Goal: Book appointment/travel/reservation

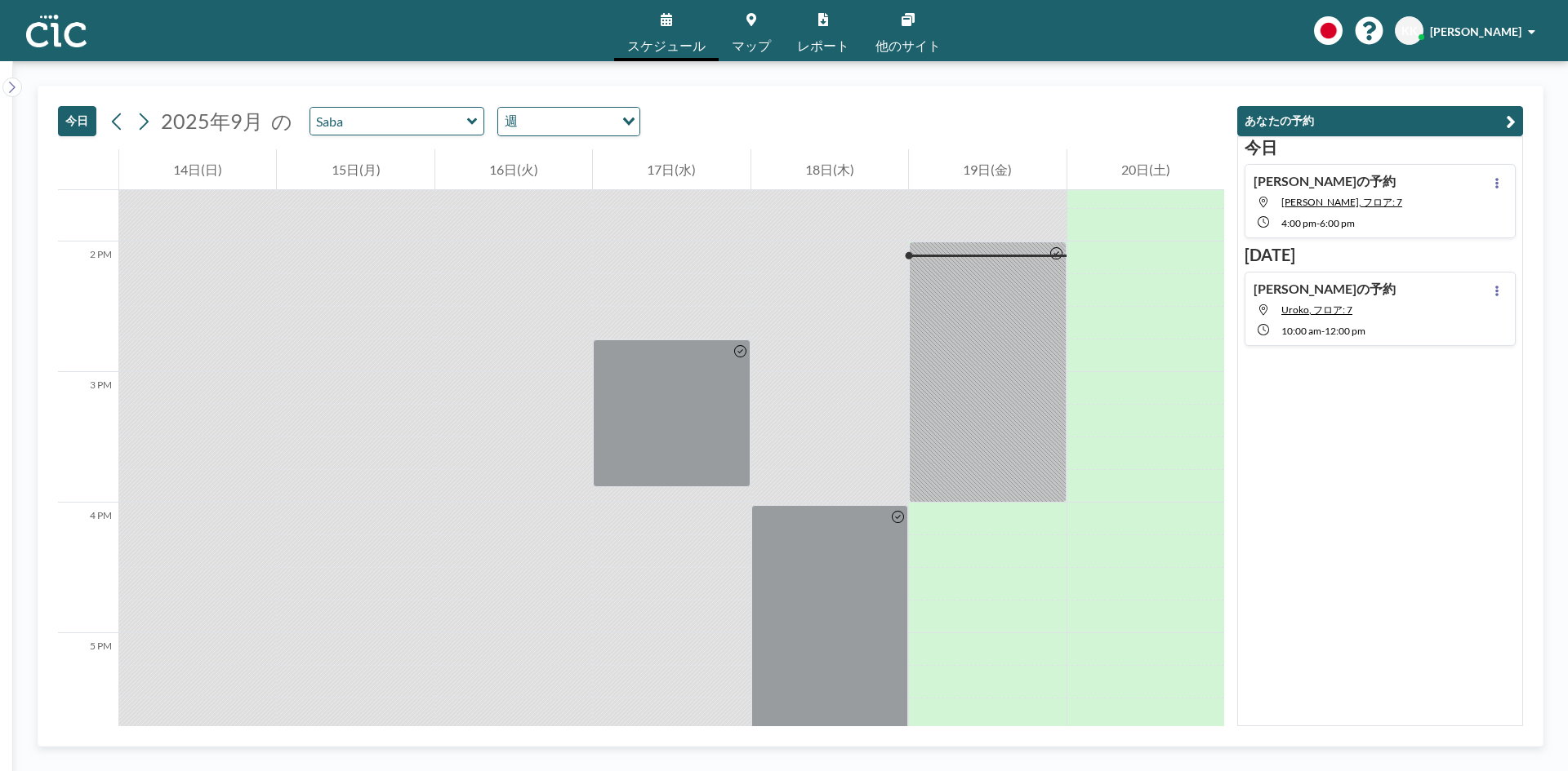
scroll to position [1795, 0]
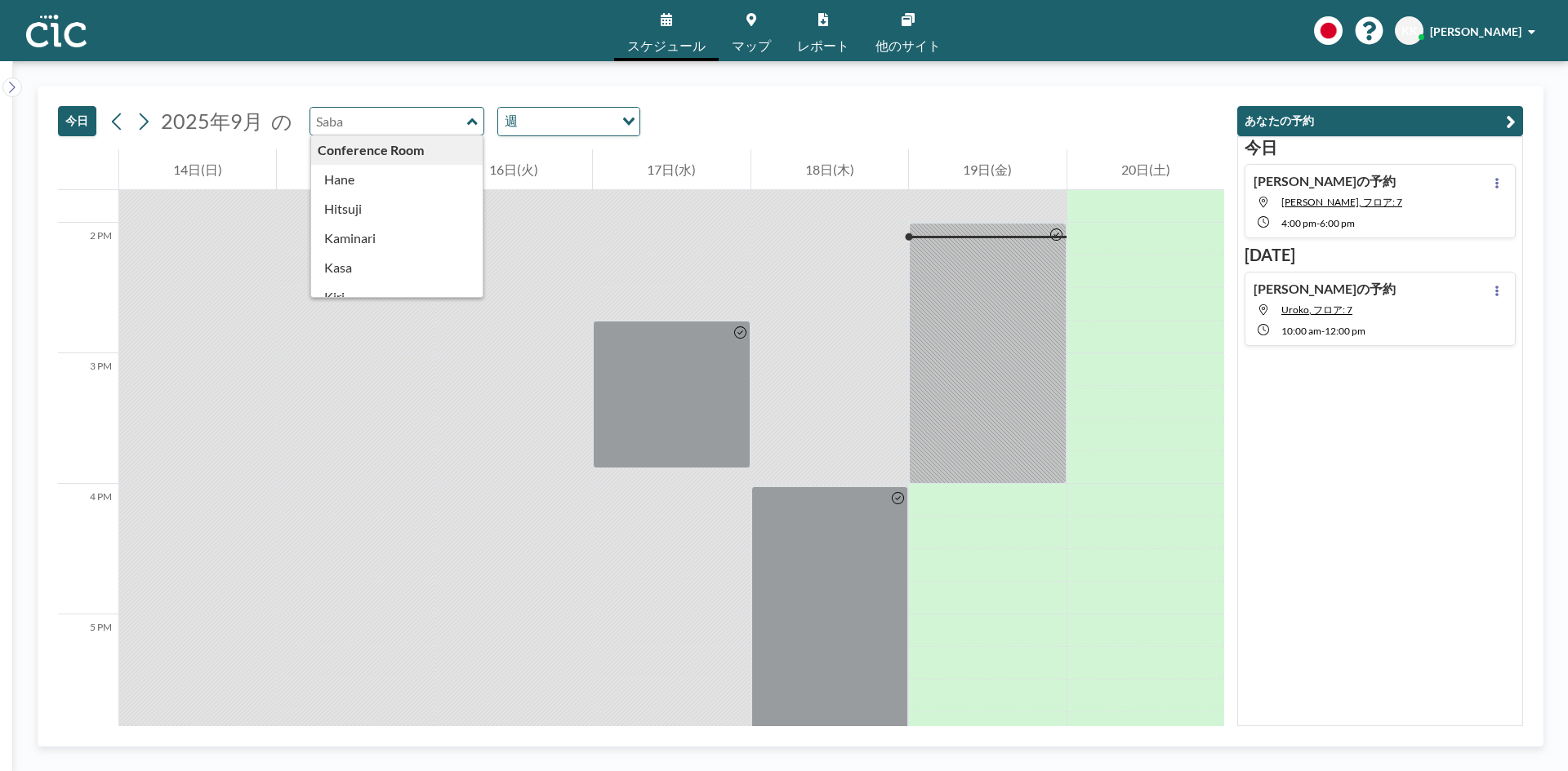
click at [456, 124] on div "Conference Room [PERSON_NAME] Kaminari [PERSON_NAME] [PERSON_NAME] [PERSON_NAME…" at bounding box center [397, 122] width 175 height 29
type input "Uroko"
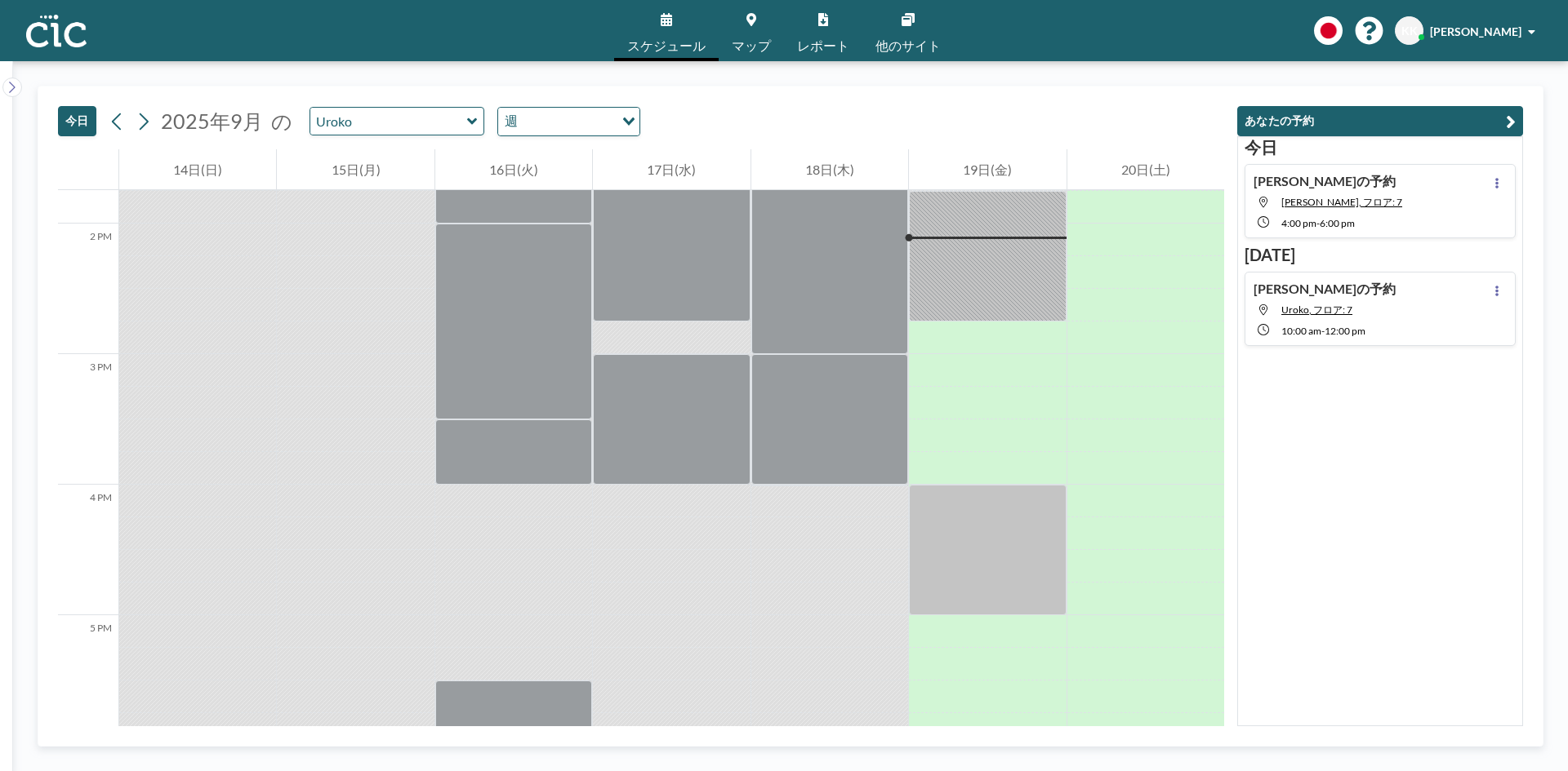
scroll to position [1795, 0]
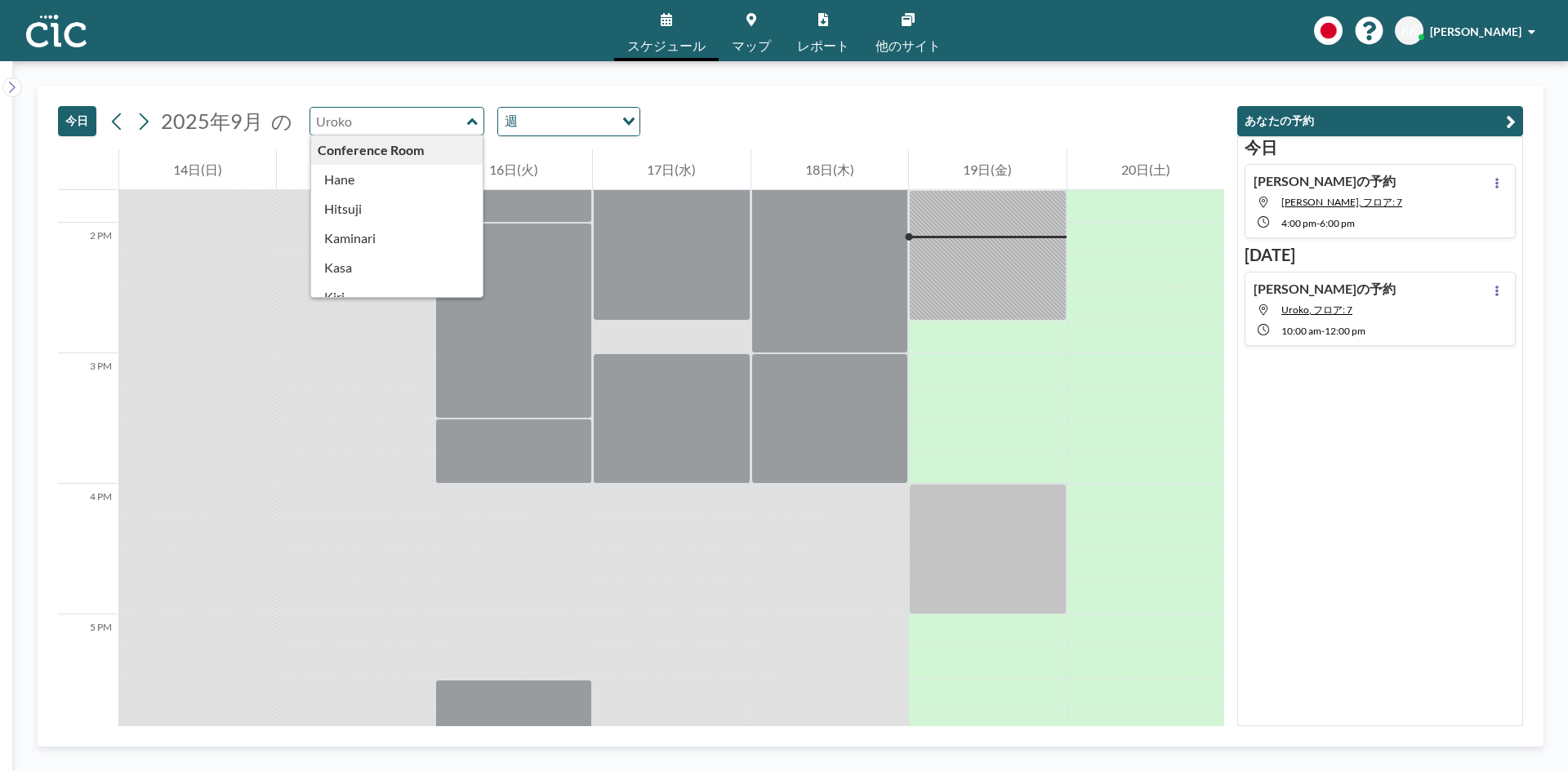
click at [419, 130] on input "text" at bounding box center [388, 121] width 157 height 27
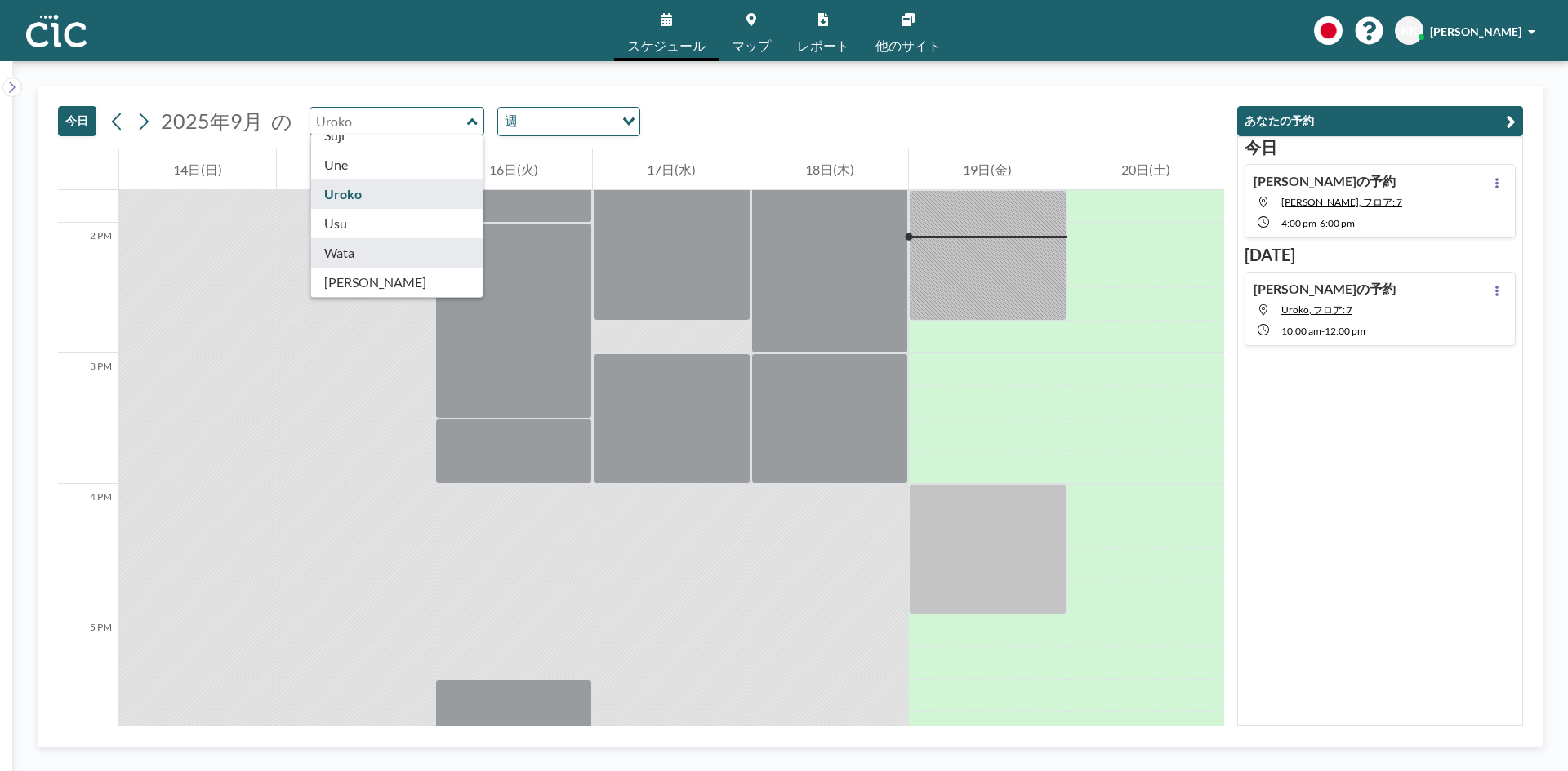
type input "Wata"
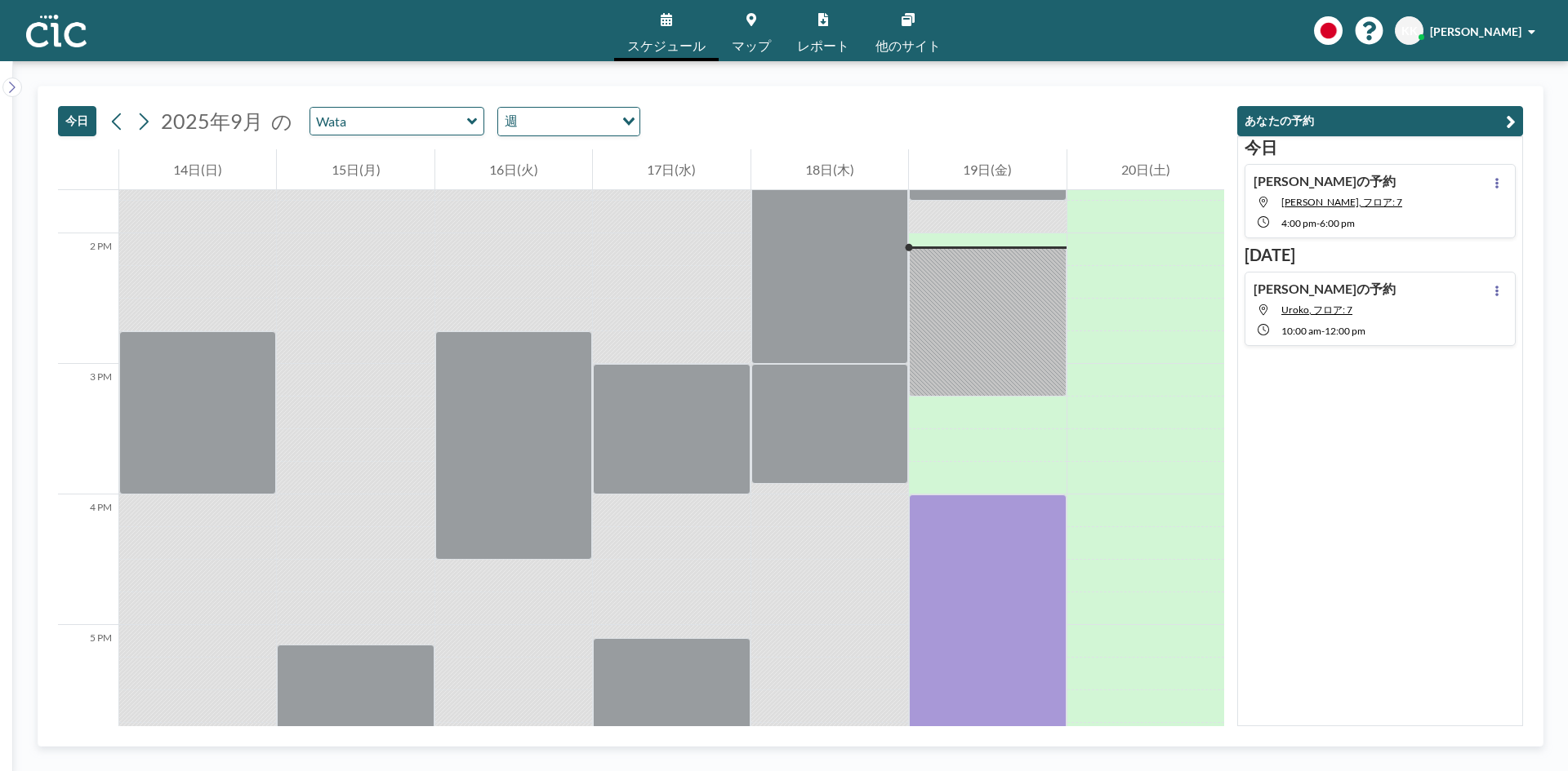
scroll to position [1795, 0]
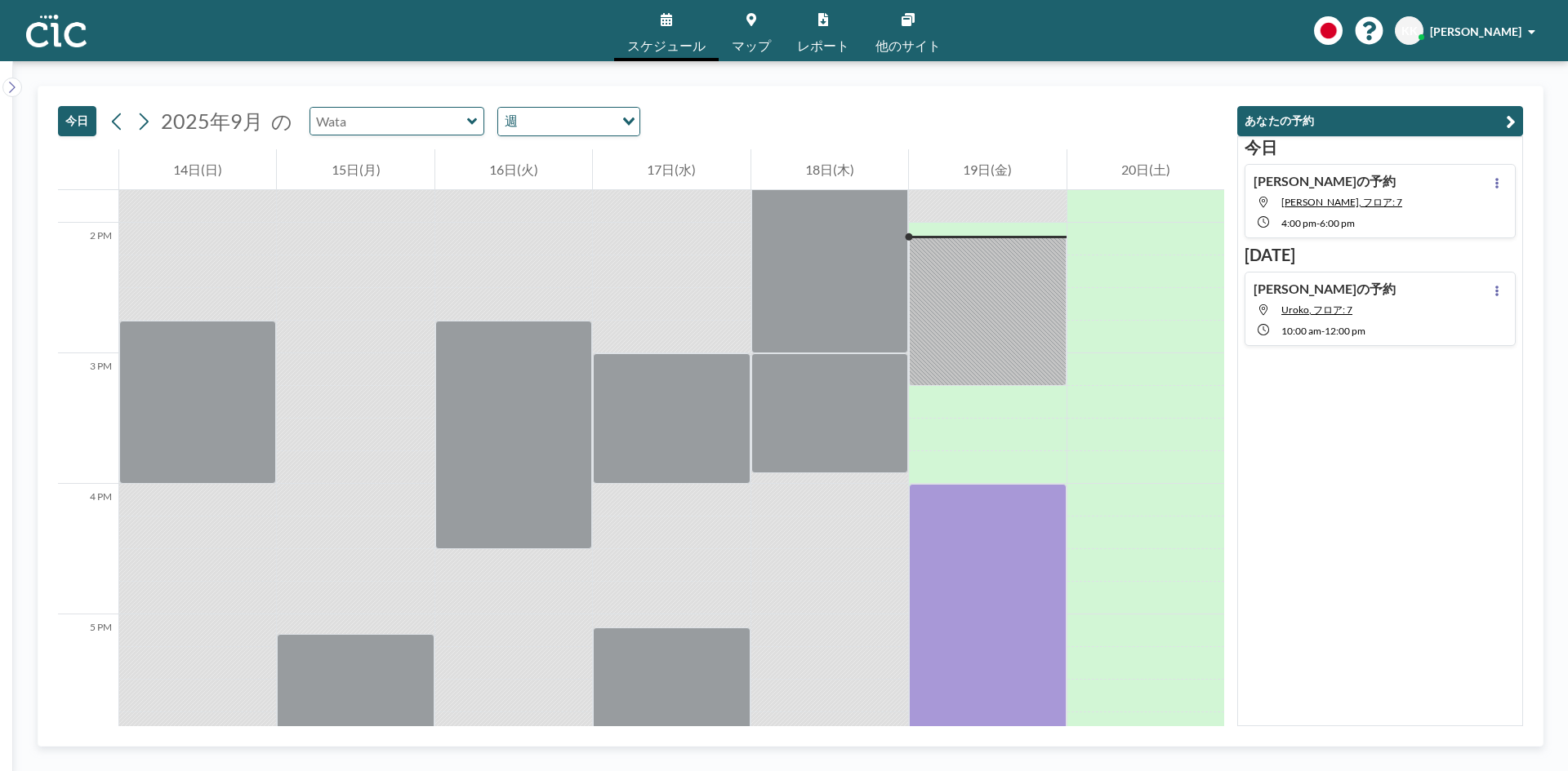
click at [410, 131] on input "text" at bounding box center [388, 121] width 157 height 27
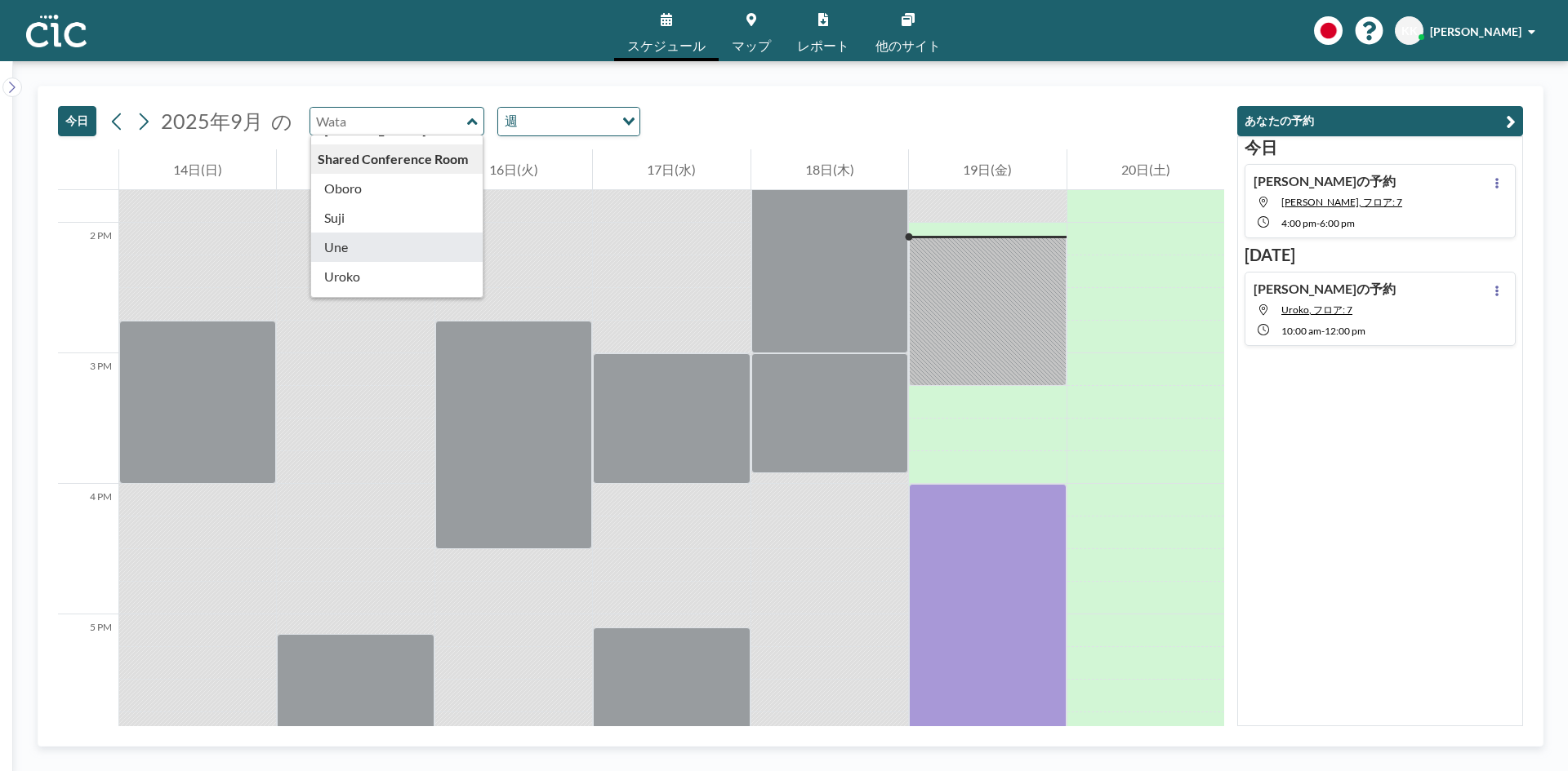
scroll to position [904, 0]
type input "Usu"
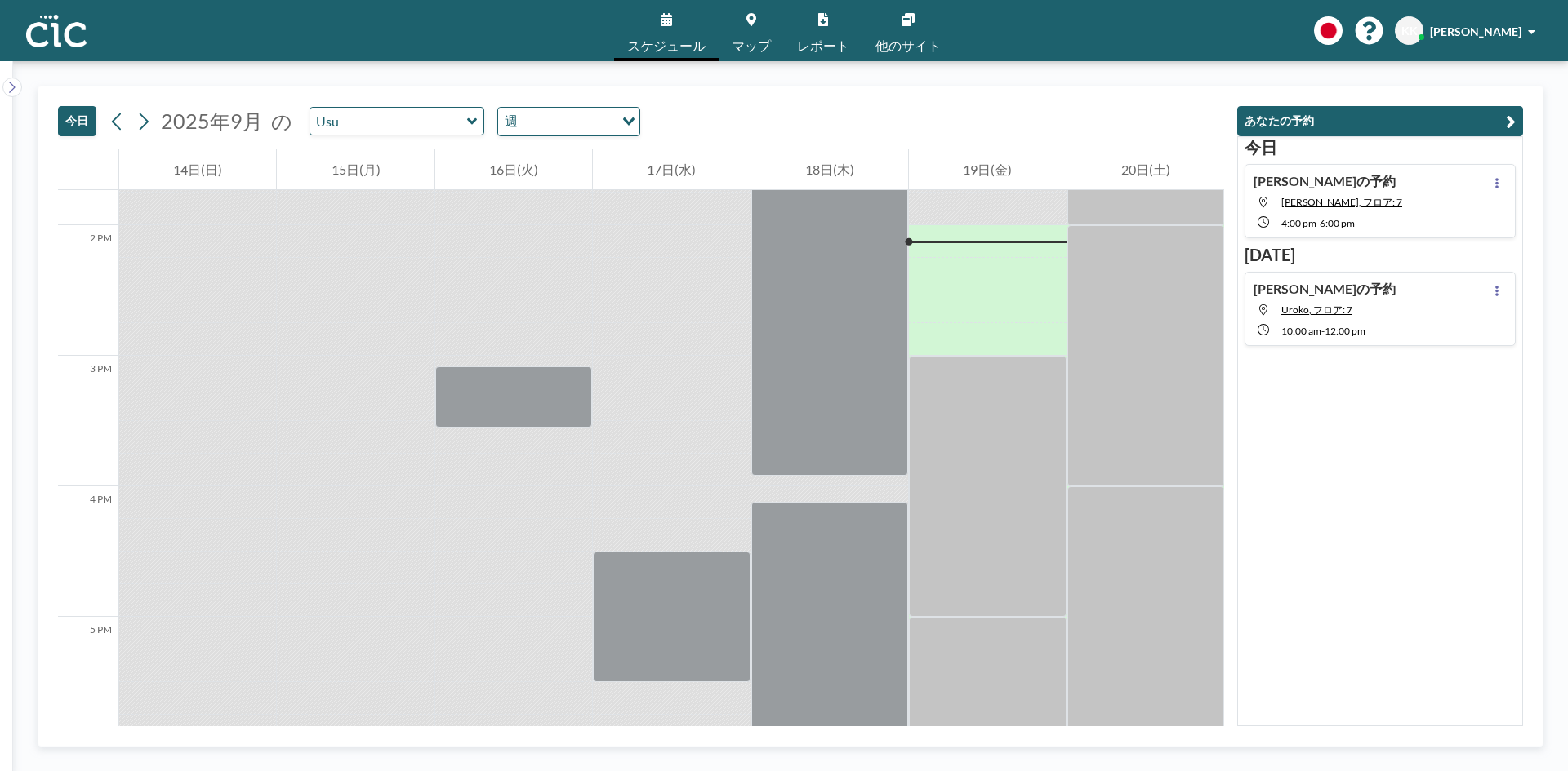
scroll to position [1795, 0]
click at [381, 119] on input "text" at bounding box center [388, 121] width 157 height 27
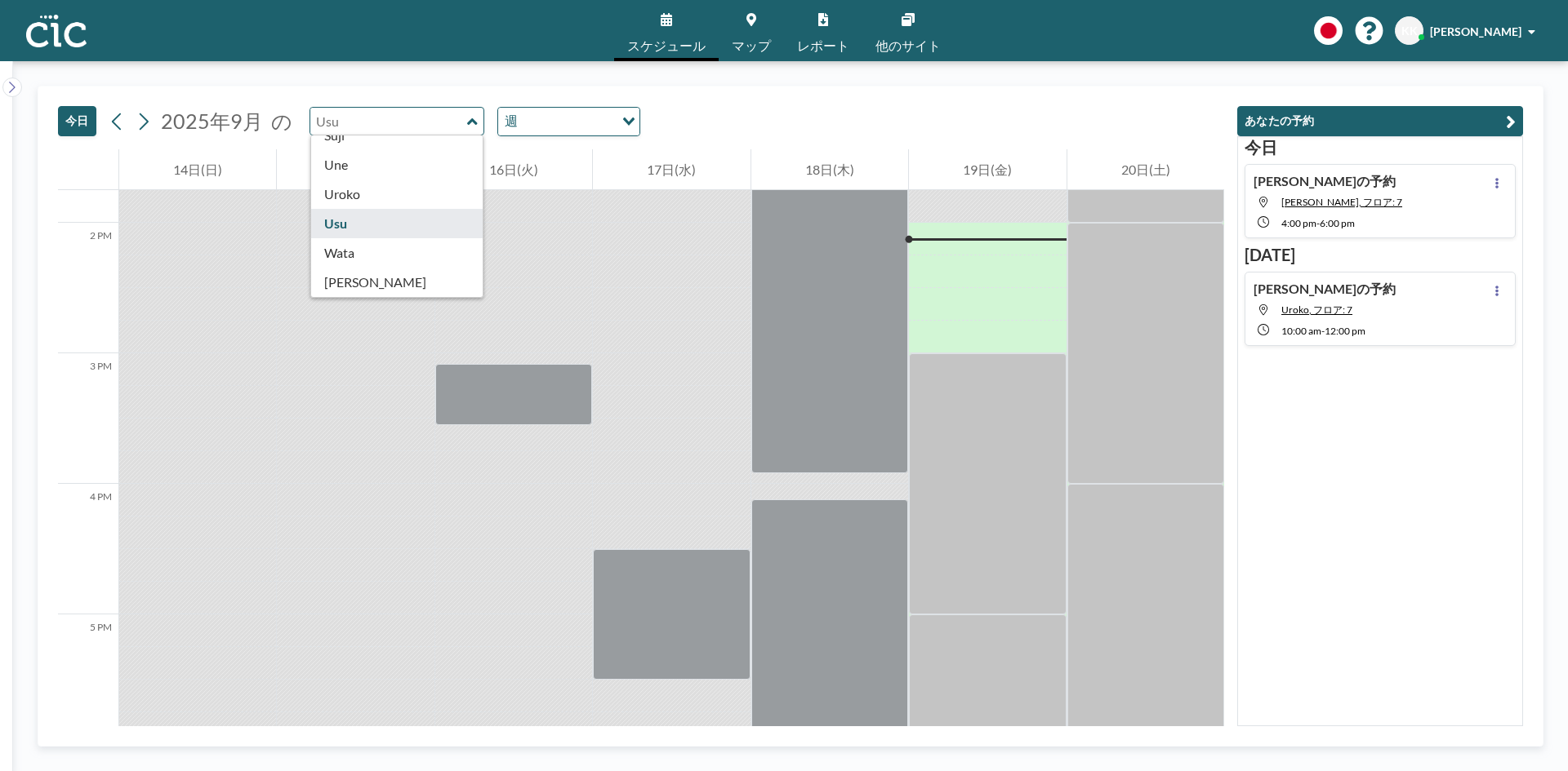
scroll to position [904, 0]
type input "Une"
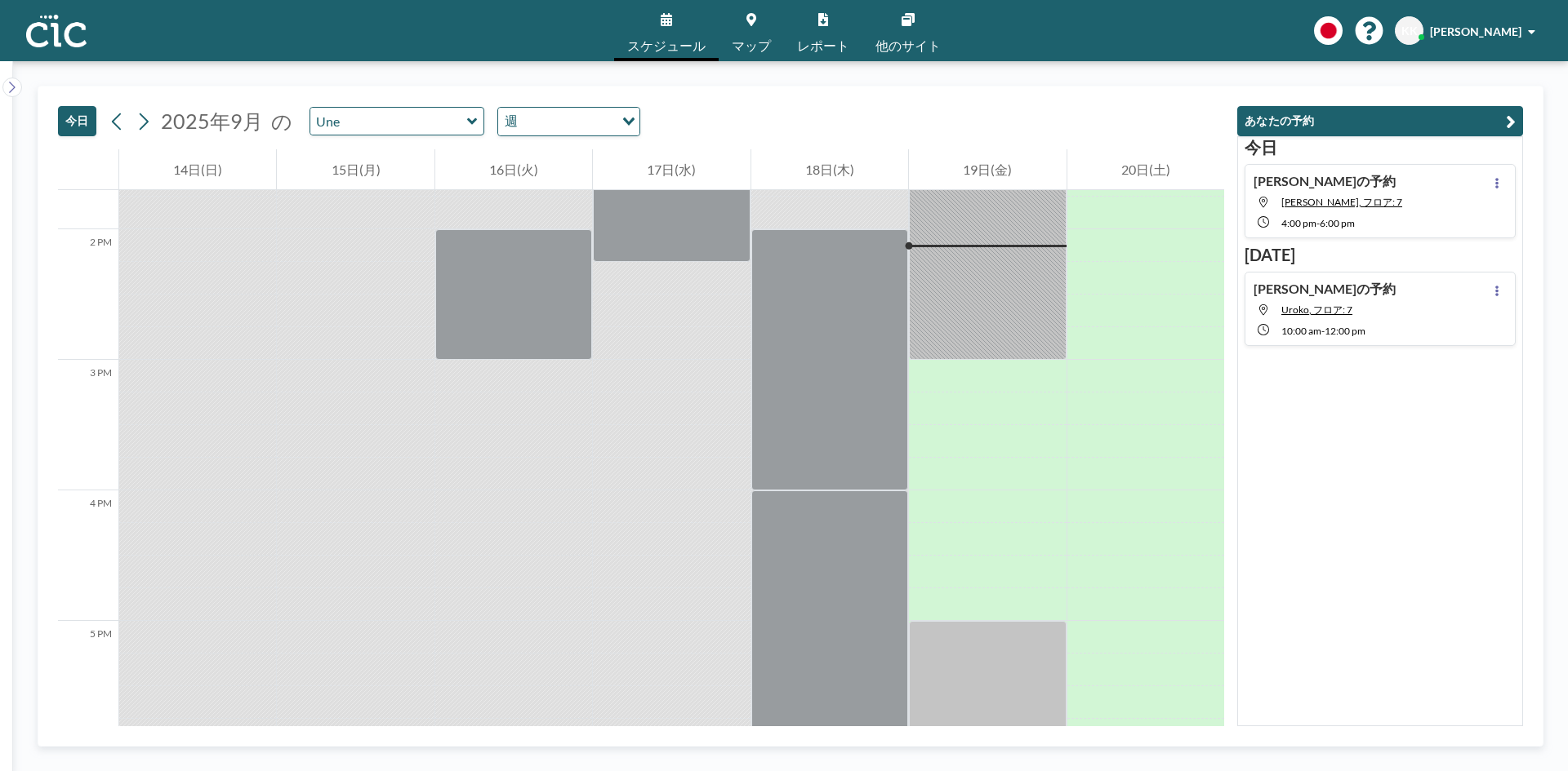
scroll to position [1795, 0]
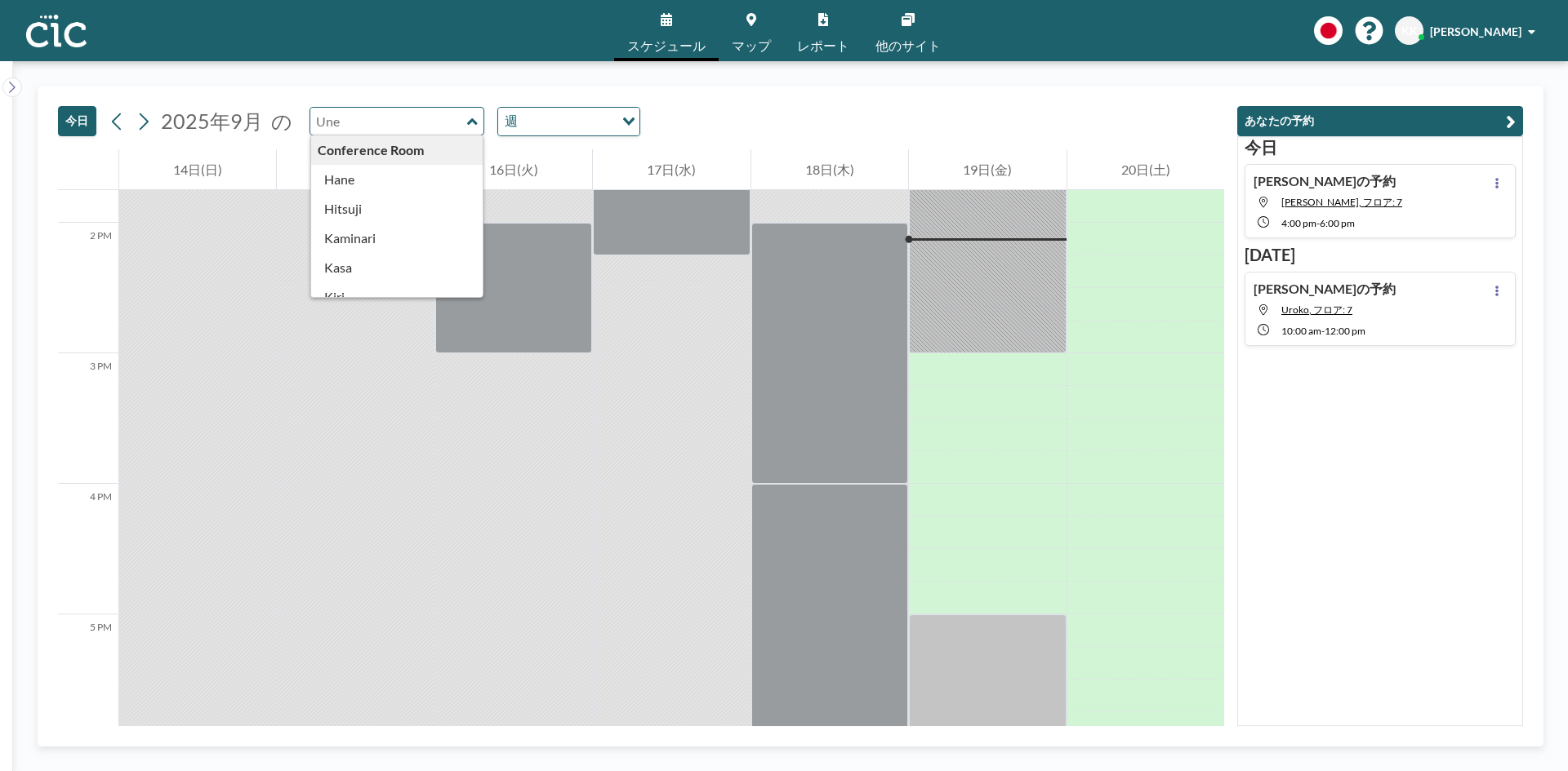
click at [459, 119] on input "text" at bounding box center [388, 121] width 157 height 27
type input "Hane"
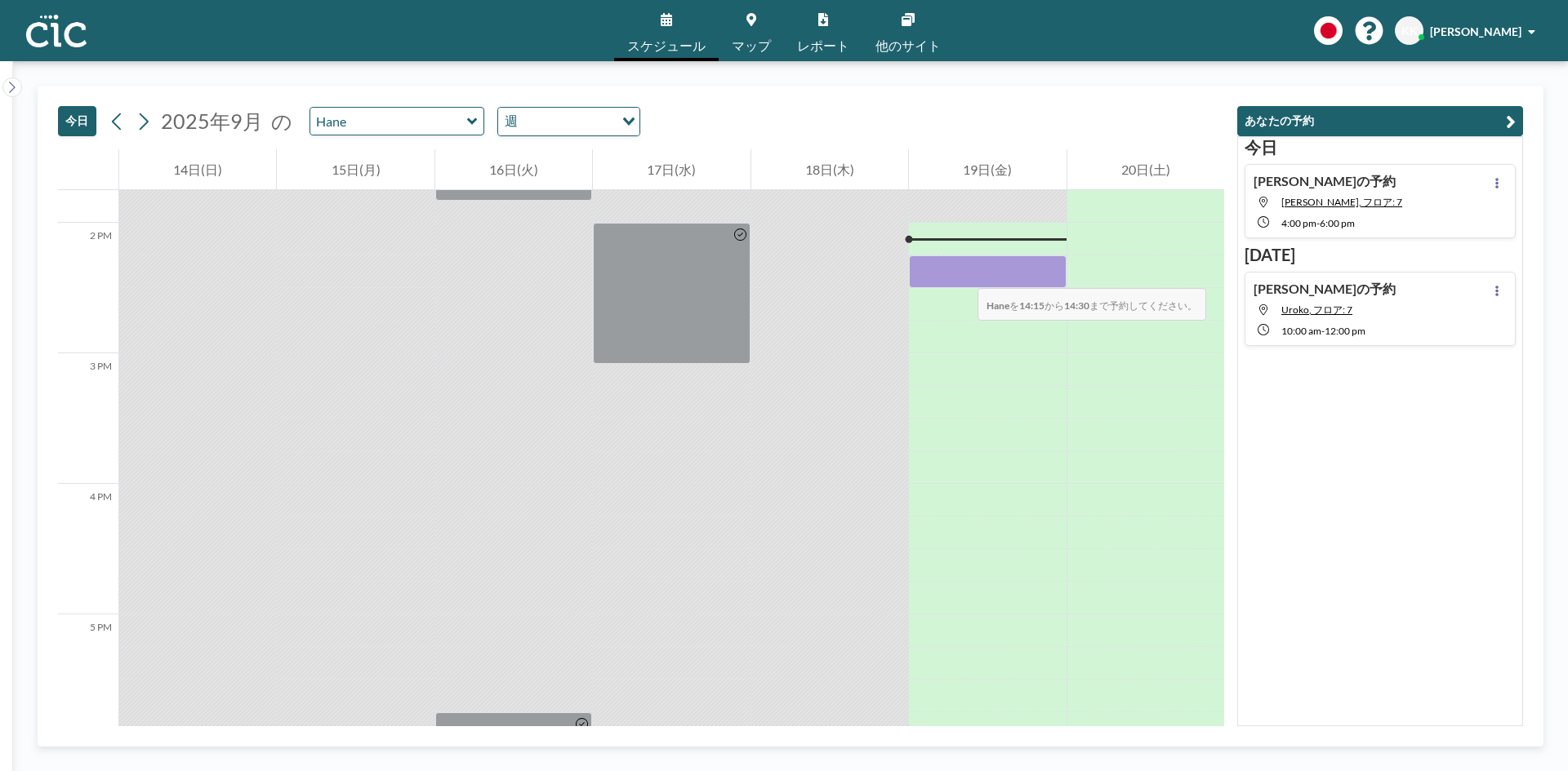
click at [961, 272] on div at bounding box center [987, 272] width 157 height 32
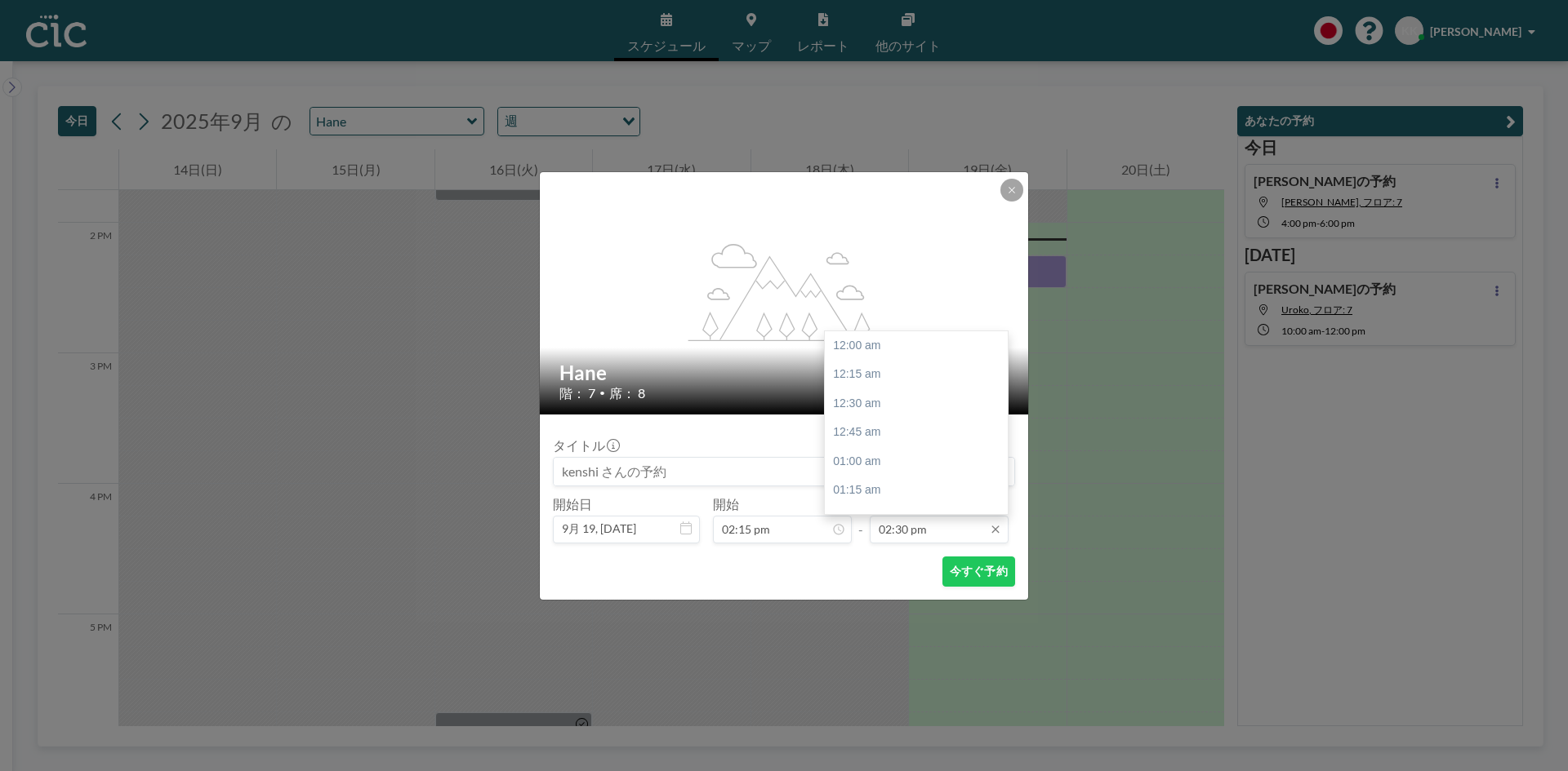
scroll to position [1684, 0]
click at [905, 528] on input "02:30 pm" at bounding box center [939, 530] width 139 height 28
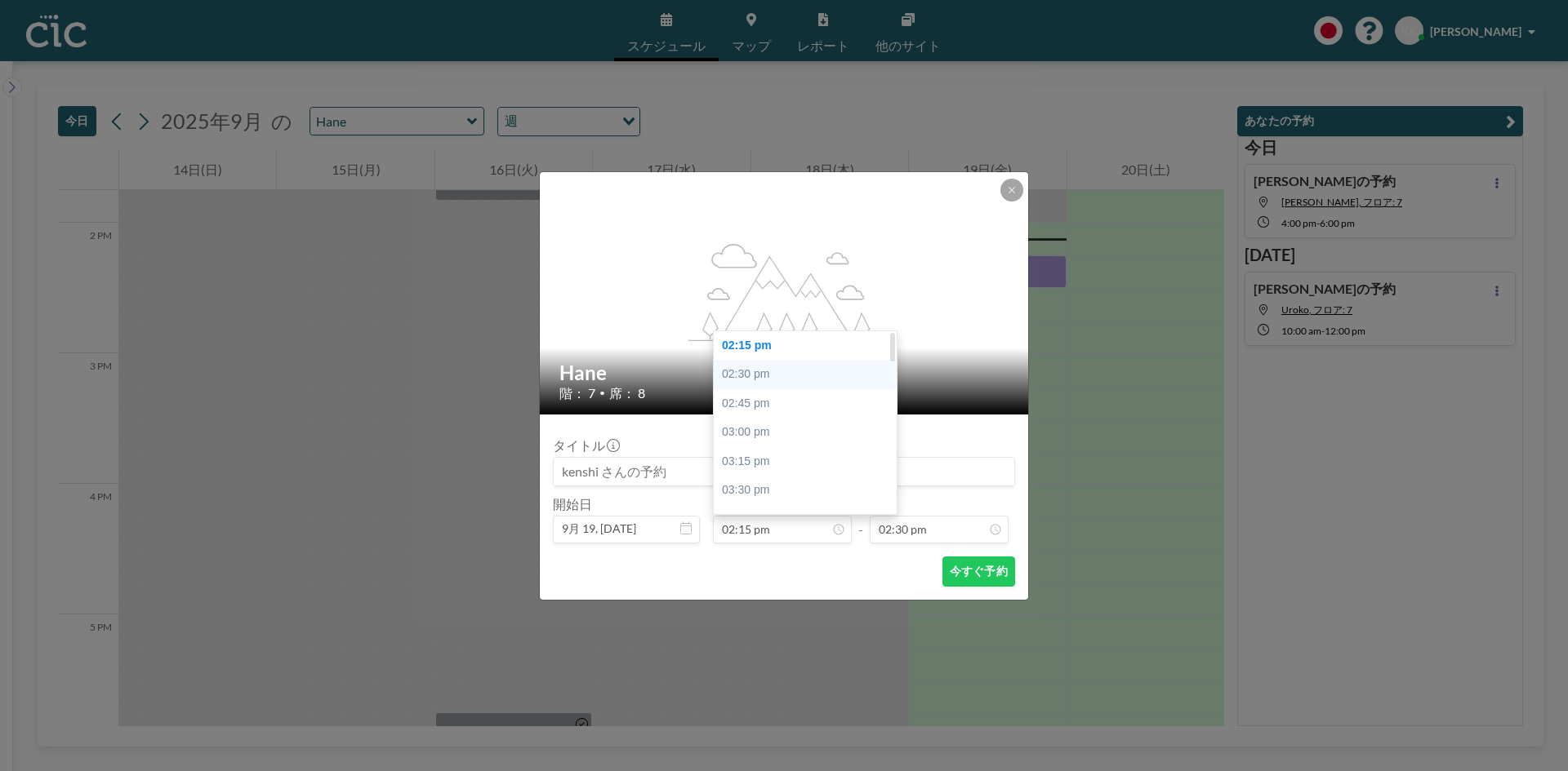
click at [766, 377] on div "02:30 pm" at bounding box center [809, 374] width 192 height 30
type input "02:30 pm"
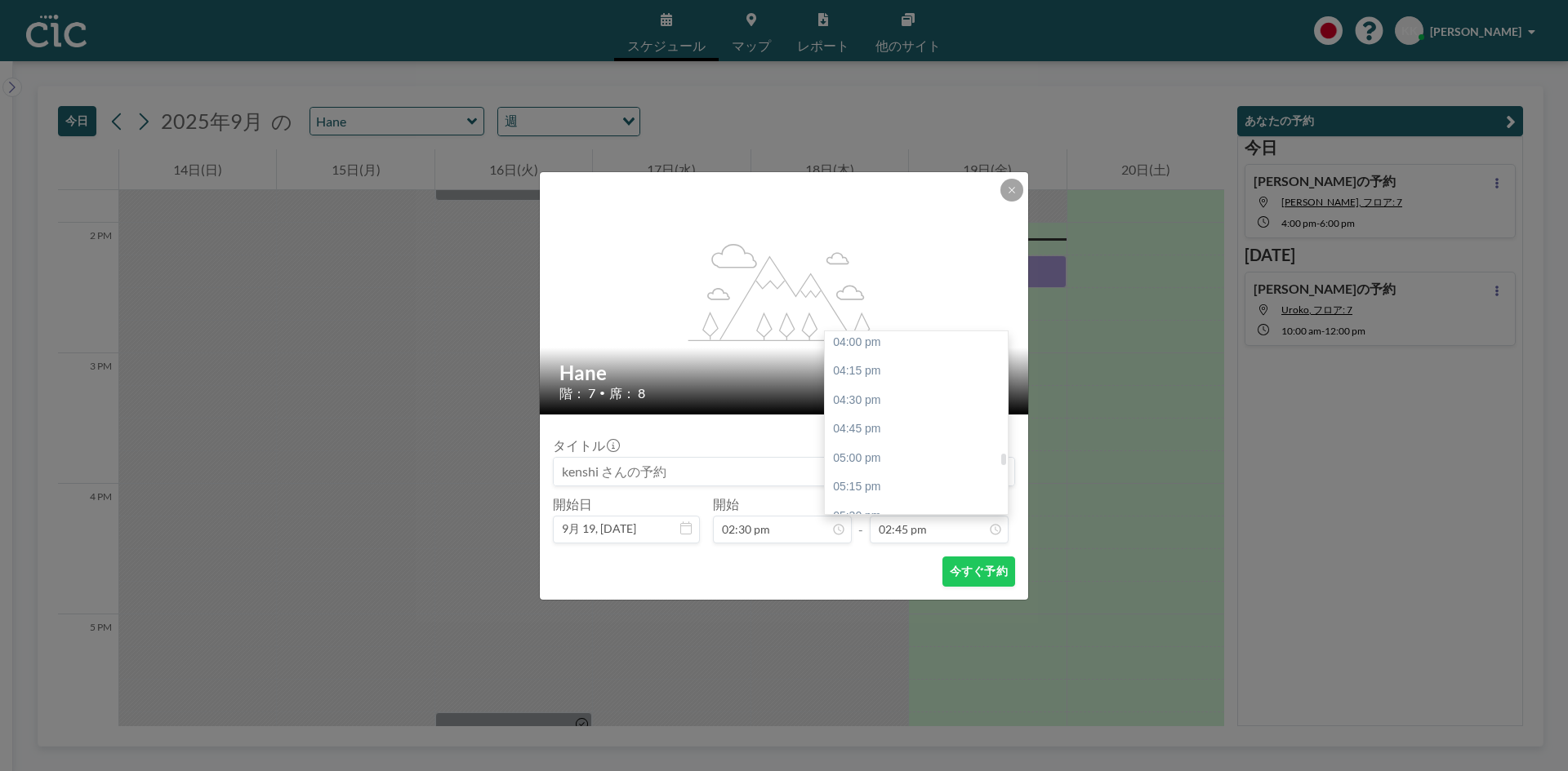
scroll to position [1877, 0]
click at [856, 388] on div "04:30 pm" at bounding box center [921, 386] width 192 height 30
type input "04:30 pm"
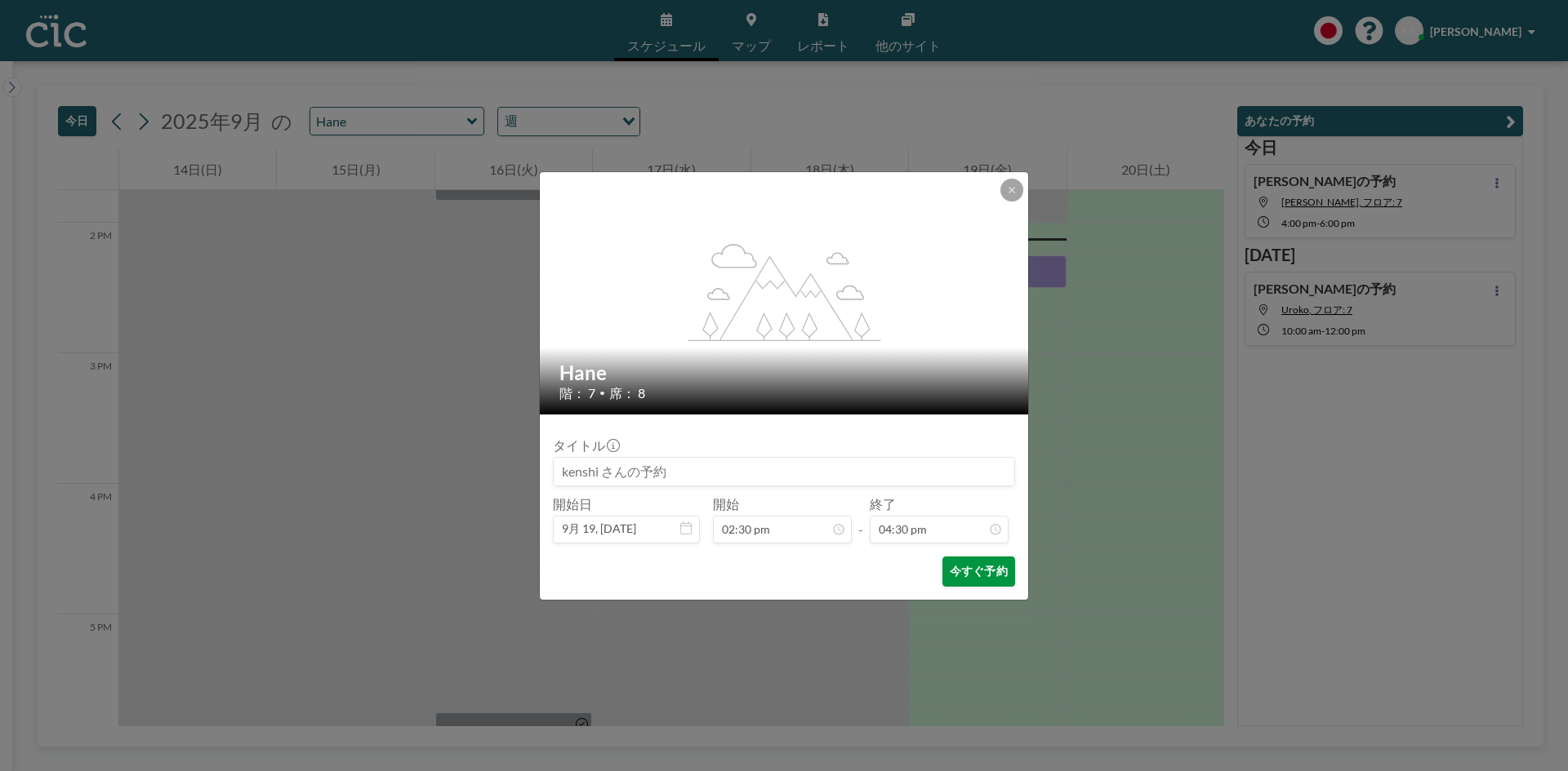
scroll to position [1917, 0]
click at [966, 573] on button "今すぐ予約" at bounding box center [978, 572] width 72 height 30
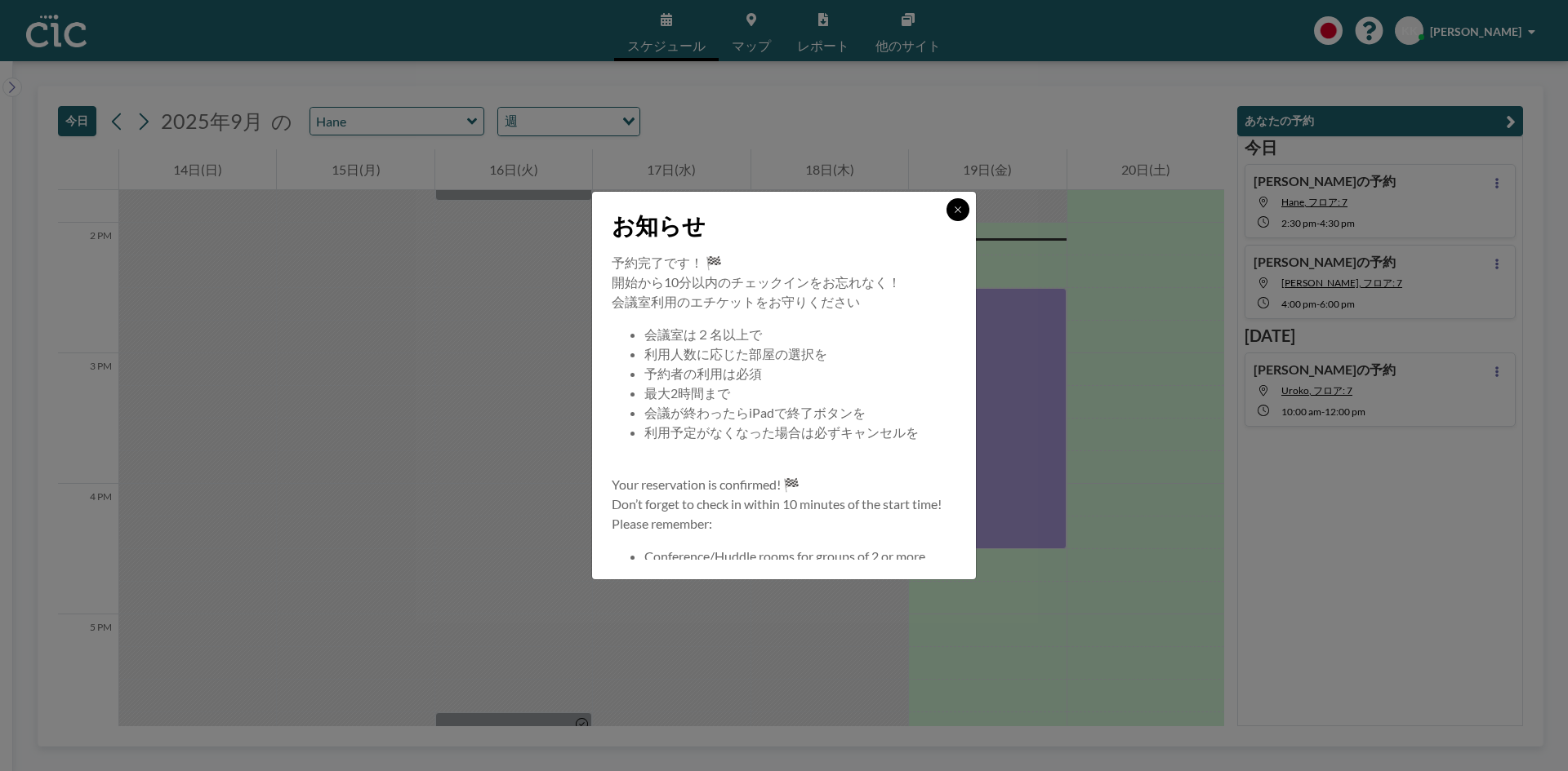
click at [957, 214] on icon at bounding box center [958, 209] width 10 height 10
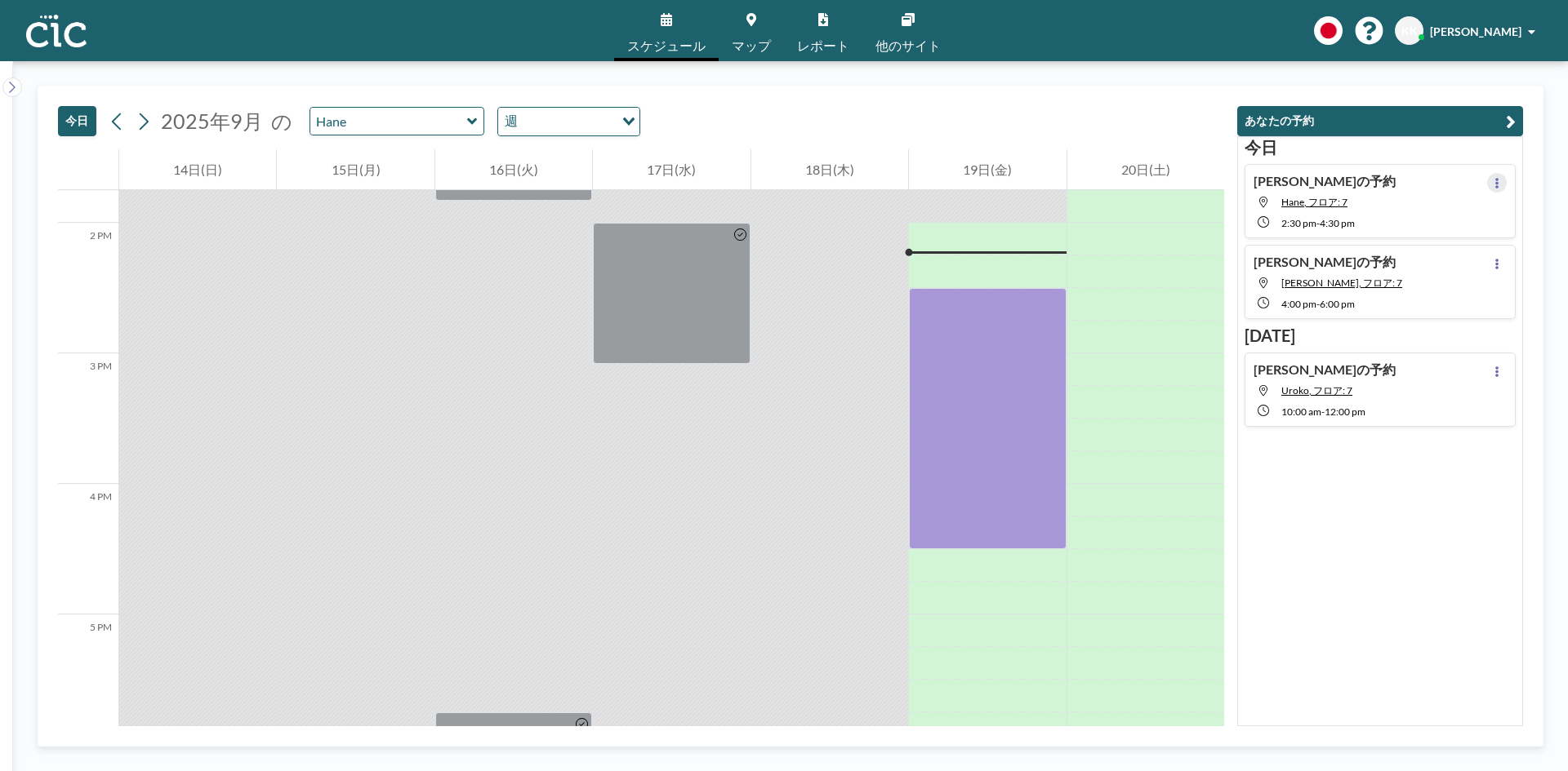
click at [1487, 182] on button at bounding box center [1497, 182] width 20 height 20
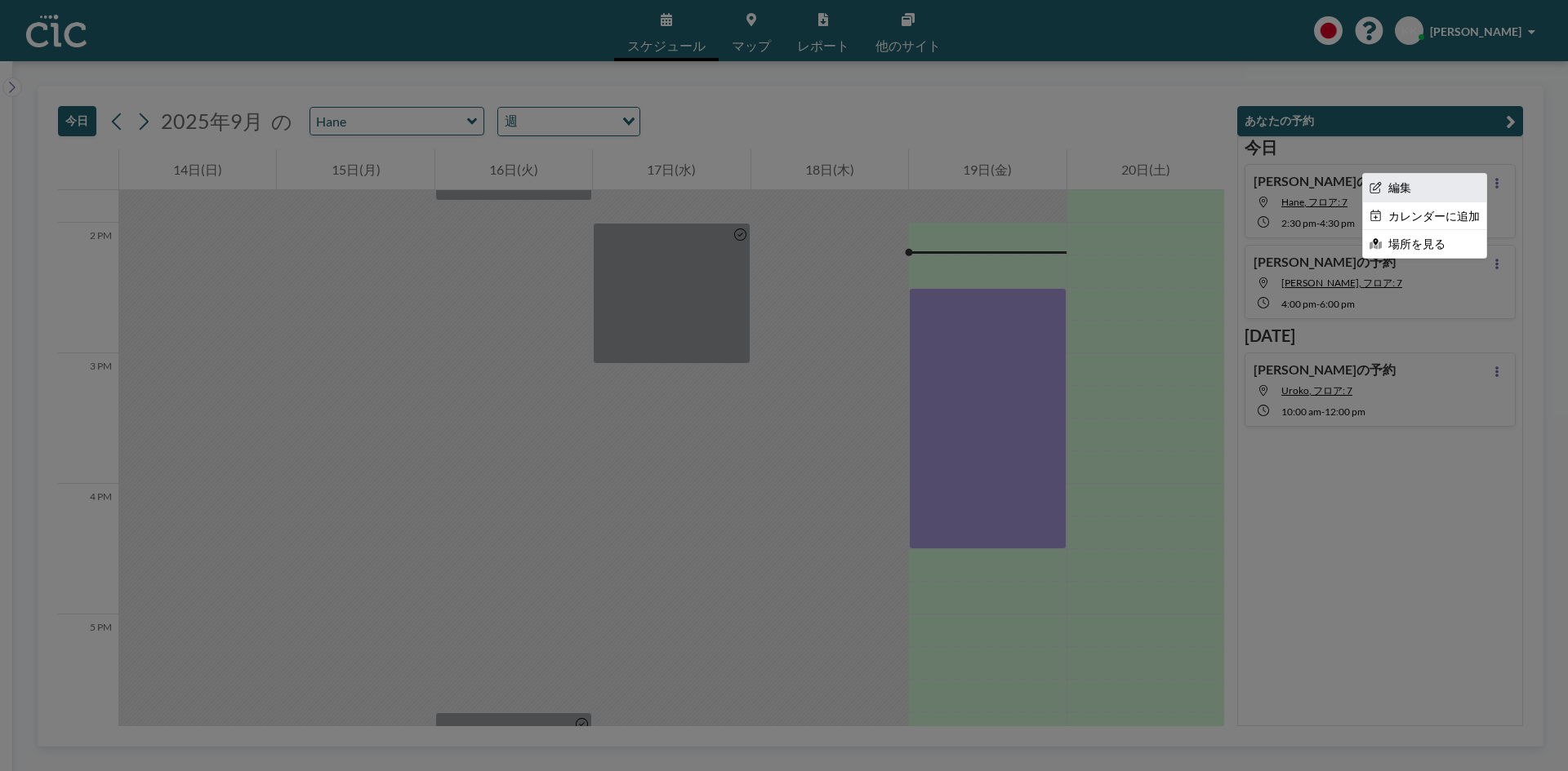
click at [1390, 188] on li "編集" at bounding box center [1425, 187] width 124 height 28
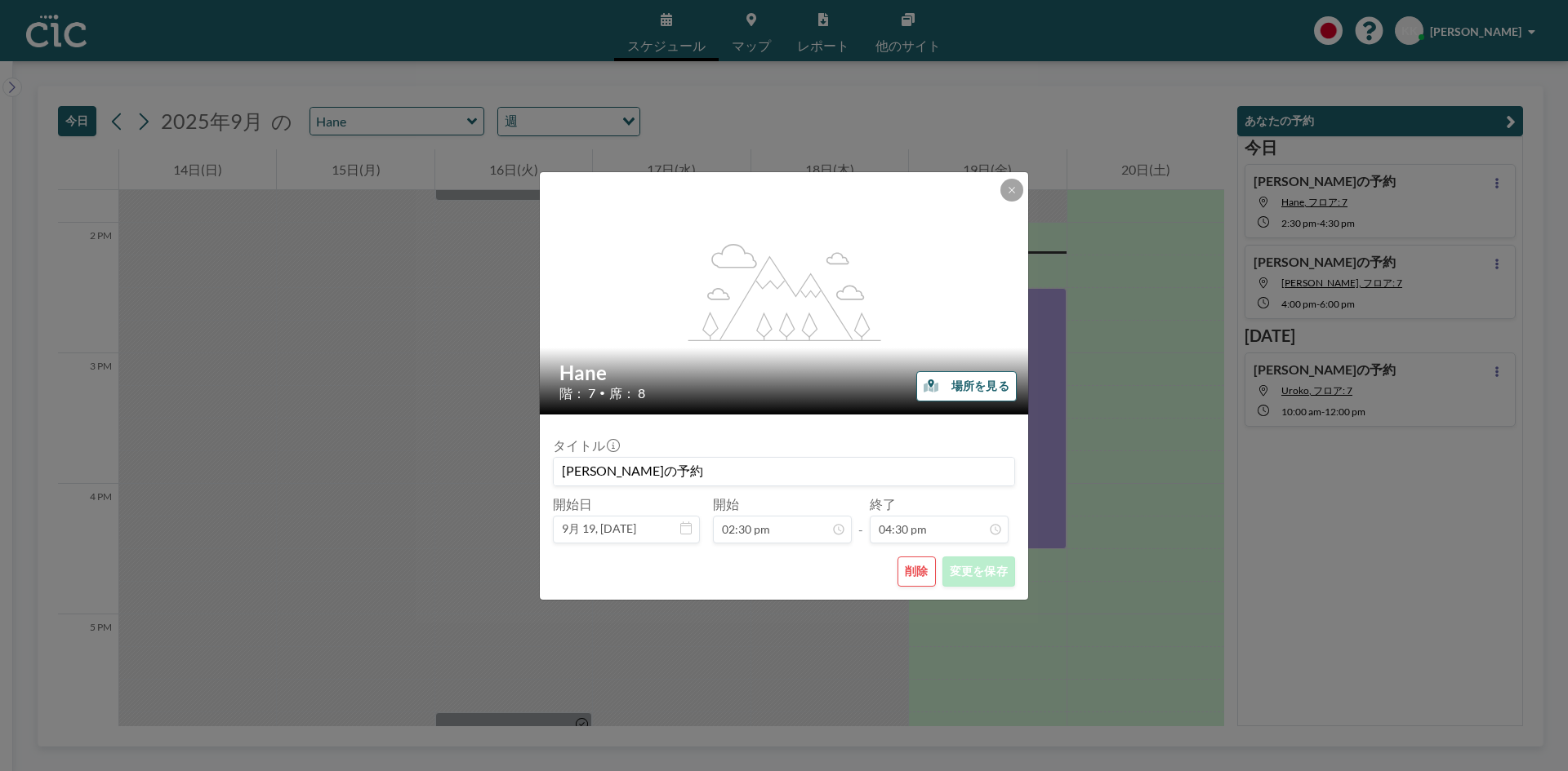
click at [928, 572] on button "削除" at bounding box center [916, 572] width 38 height 30
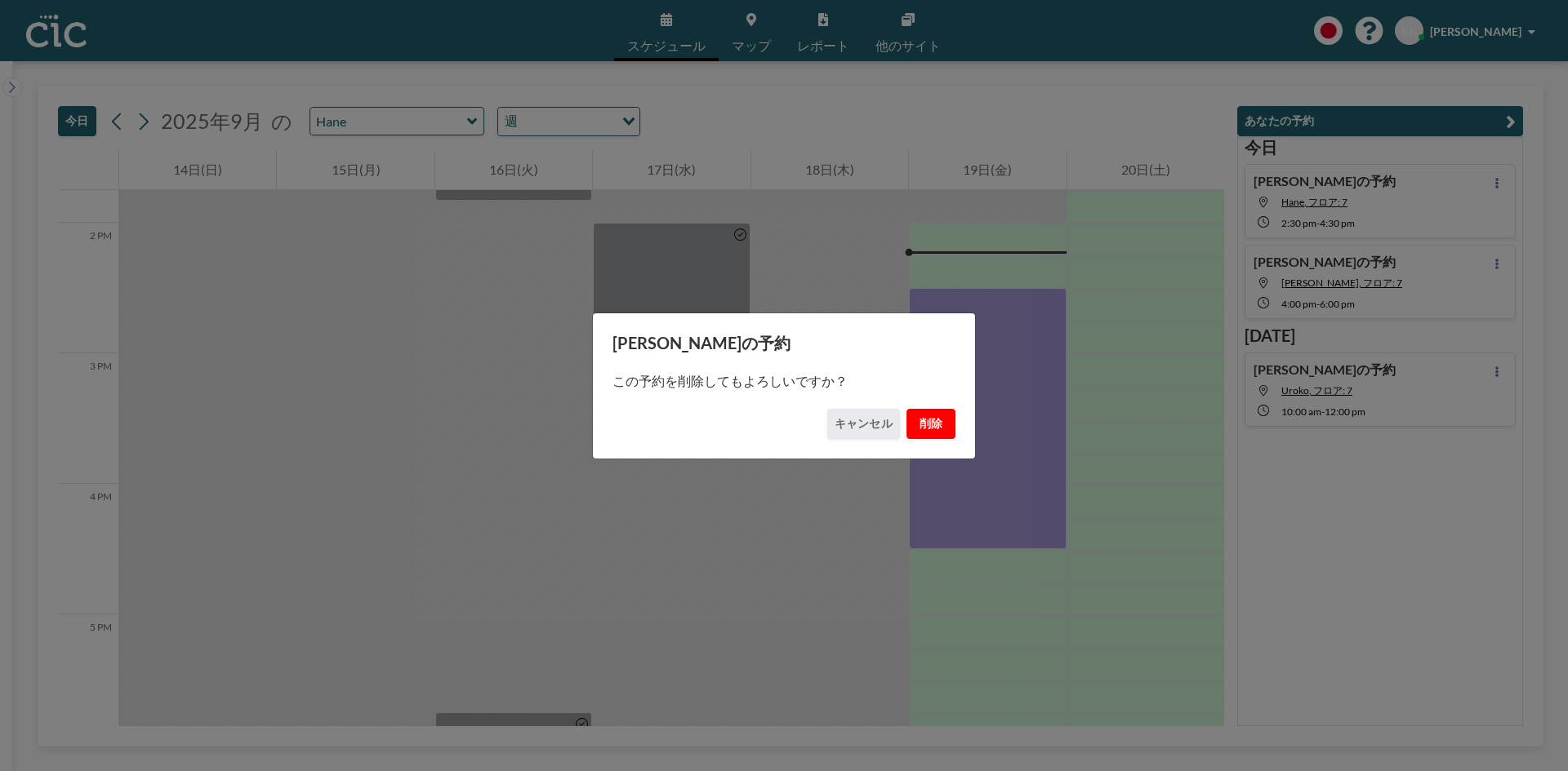
click at [940, 424] on button "削除" at bounding box center [931, 424] width 49 height 30
